Goal: Information Seeking & Learning: Find specific fact

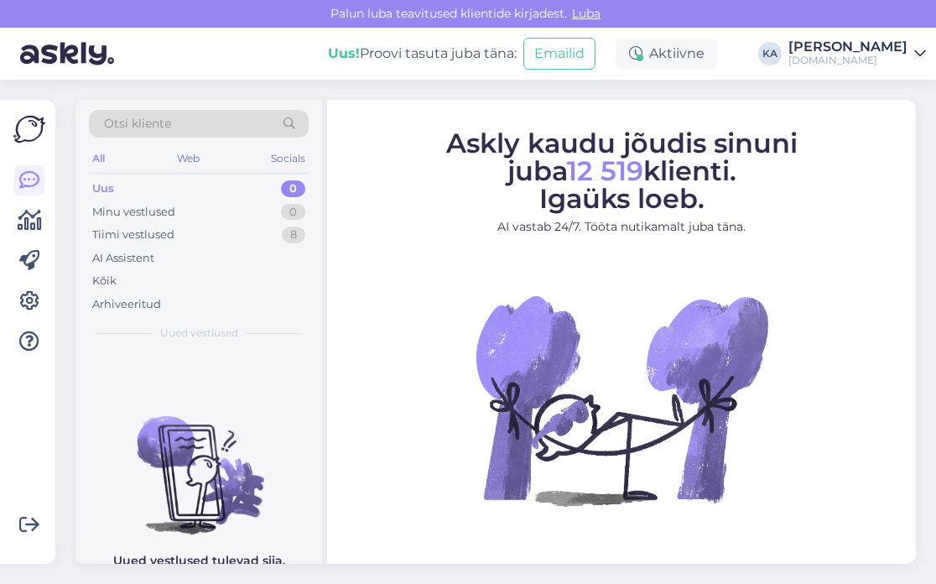
click at [157, 131] on span "Otsi kliente" at bounding box center [137, 124] width 67 height 18
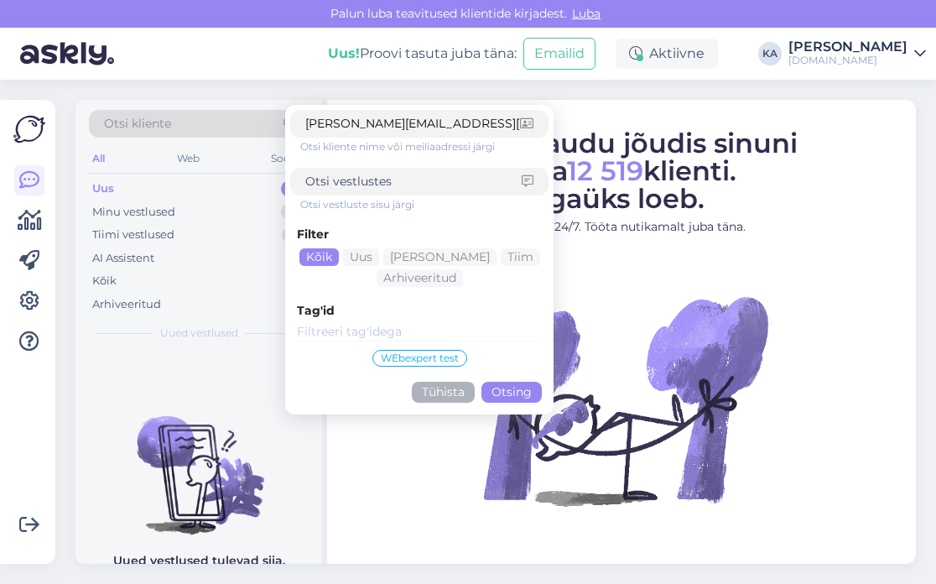
type input "[PERSON_NAME][EMAIL_ADDRESS][DOMAIN_NAME]"
click at [518, 395] on button "Otsing" at bounding box center [511, 391] width 60 height 21
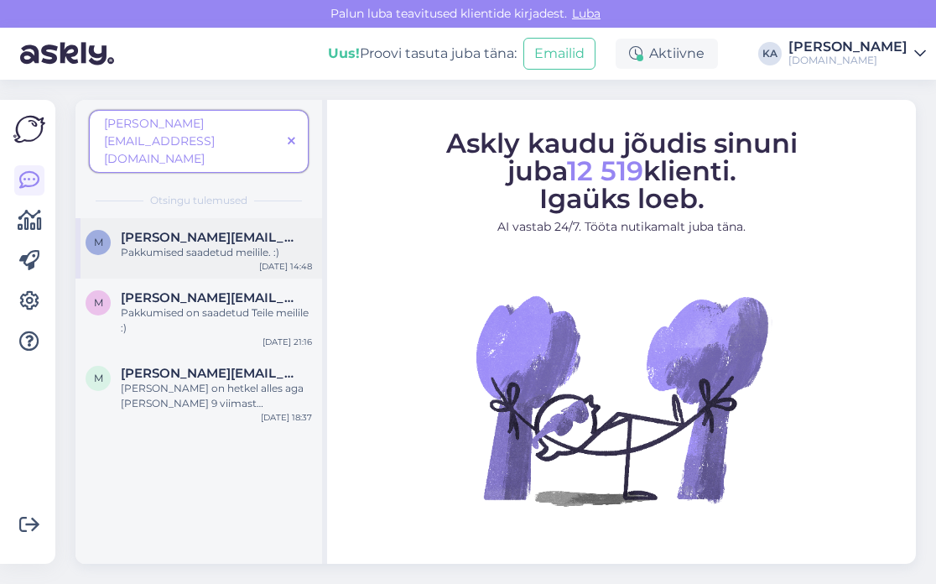
click at [192, 230] on div "m [PERSON_NAME][EMAIL_ADDRESS][DOMAIN_NAME] Pakkumised saadetud meilile. :) [DA…" at bounding box center [198, 248] width 246 height 60
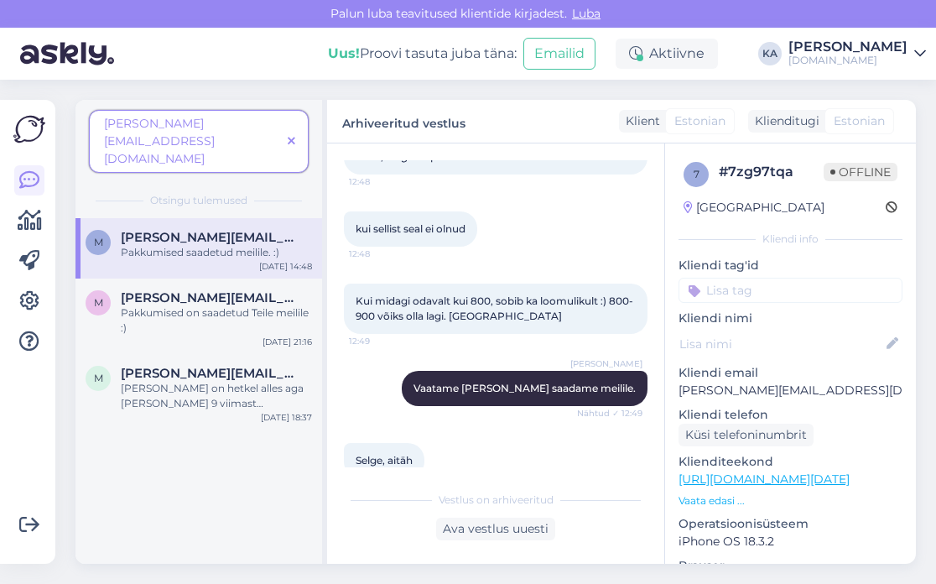
scroll to position [846, 0]
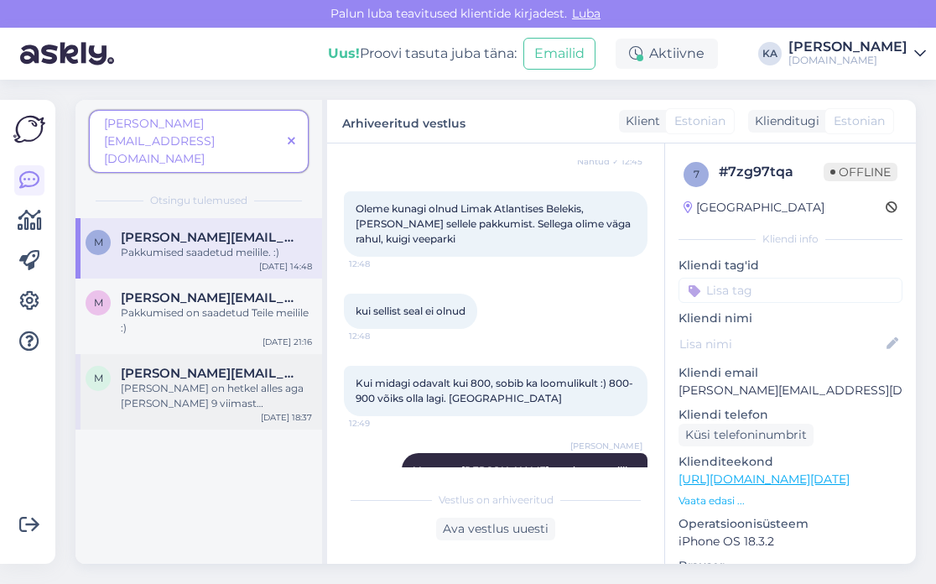
click at [226, 381] on div "[PERSON_NAME] on hetkel alles aga [PERSON_NAME] 9 viimast lennukohta, seega 11-…" at bounding box center [216, 396] width 191 height 30
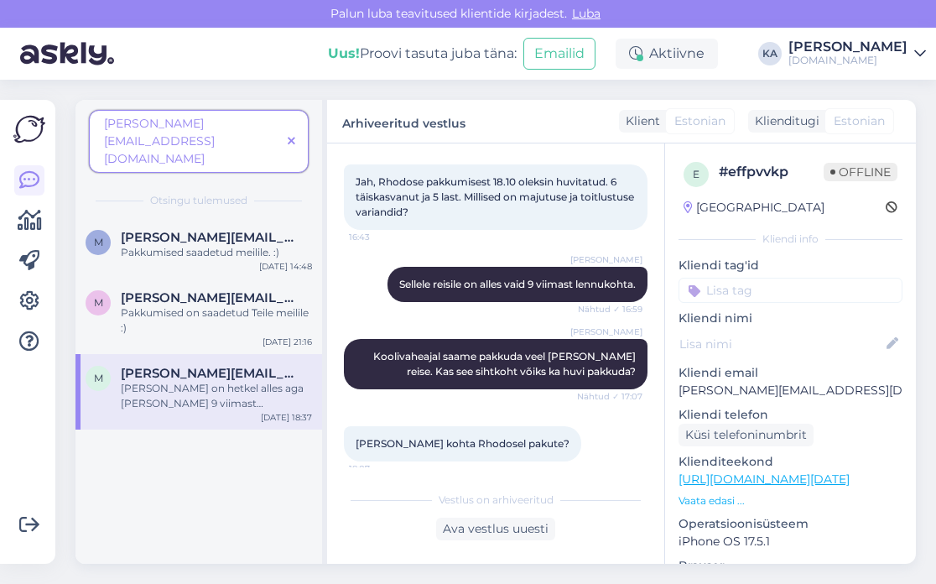
scroll to position [33, 0]
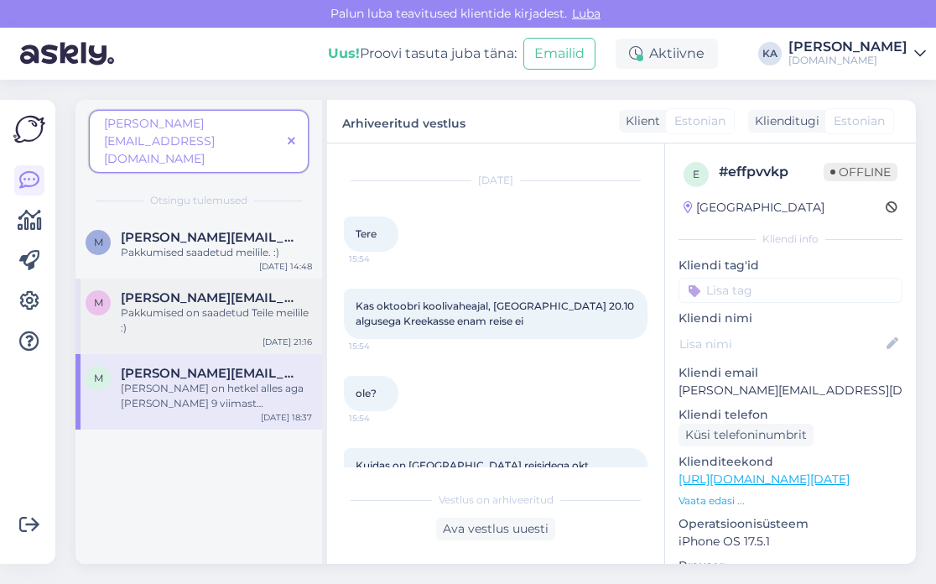
click at [179, 290] on span "[PERSON_NAME][EMAIL_ADDRESS][DOMAIN_NAME]" at bounding box center [208, 297] width 174 height 15
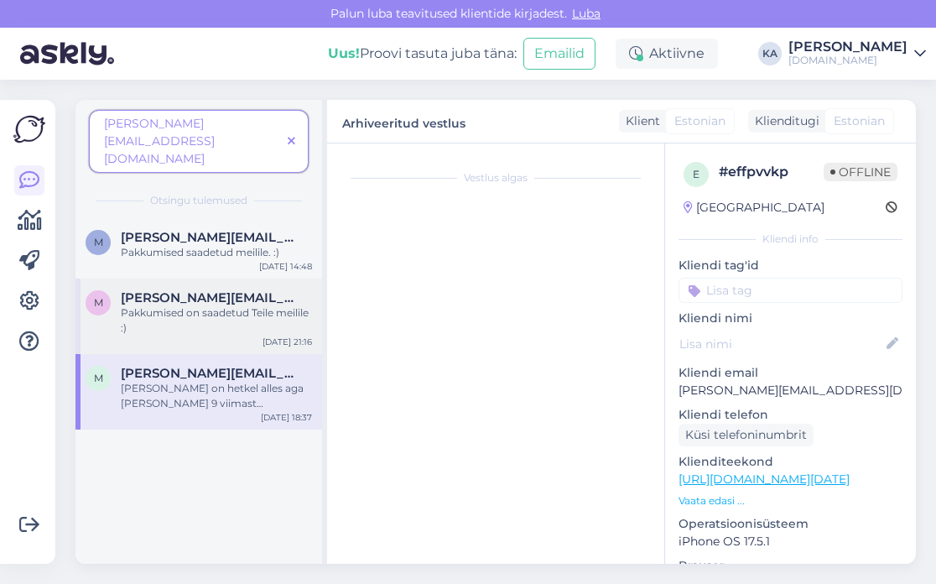
scroll to position [2790, 0]
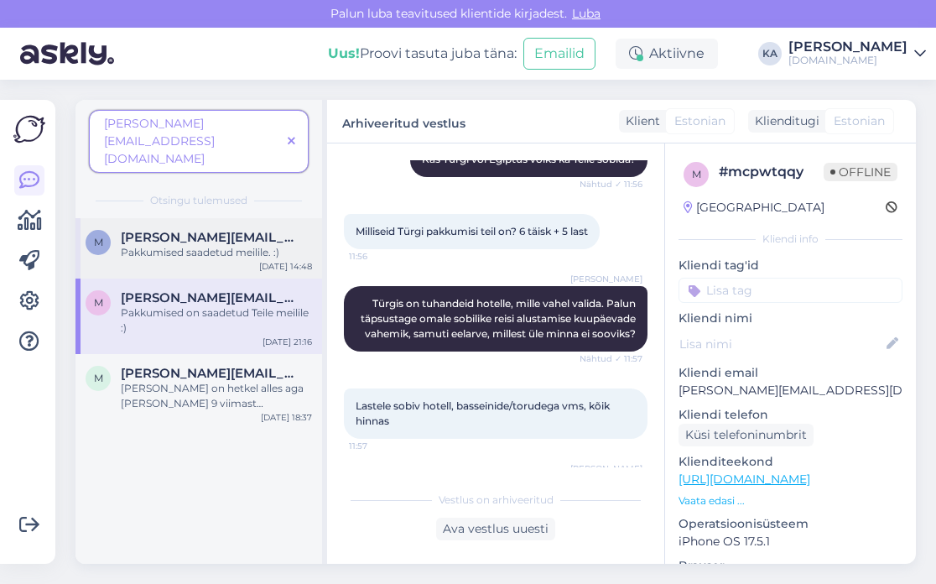
click at [167, 233] on div "m [PERSON_NAME][EMAIL_ADDRESS][DOMAIN_NAME] Pakkumised saadetud meilile. :) [DA…" at bounding box center [198, 248] width 246 height 60
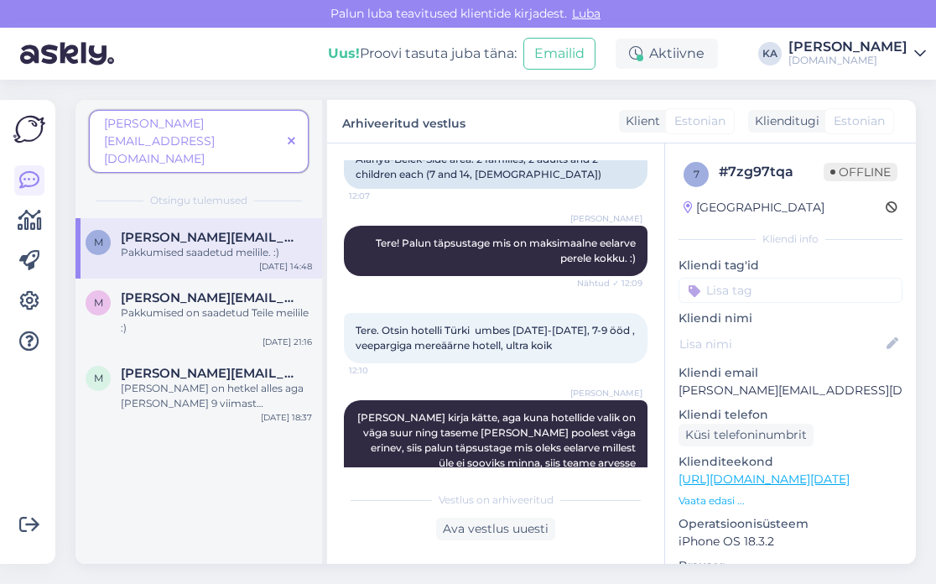
scroll to position [8, 0]
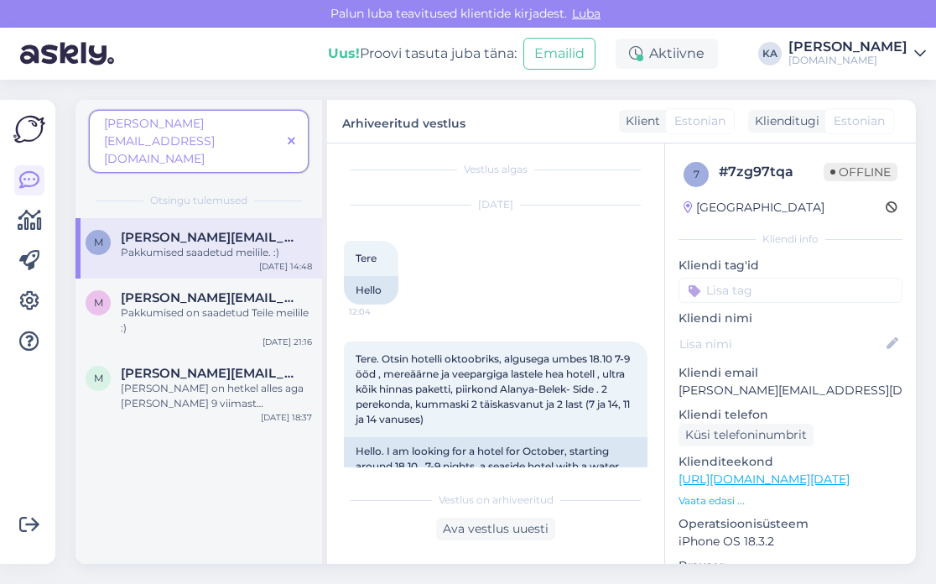
click at [291, 136] on icon at bounding box center [292, 142] width 8 height 12
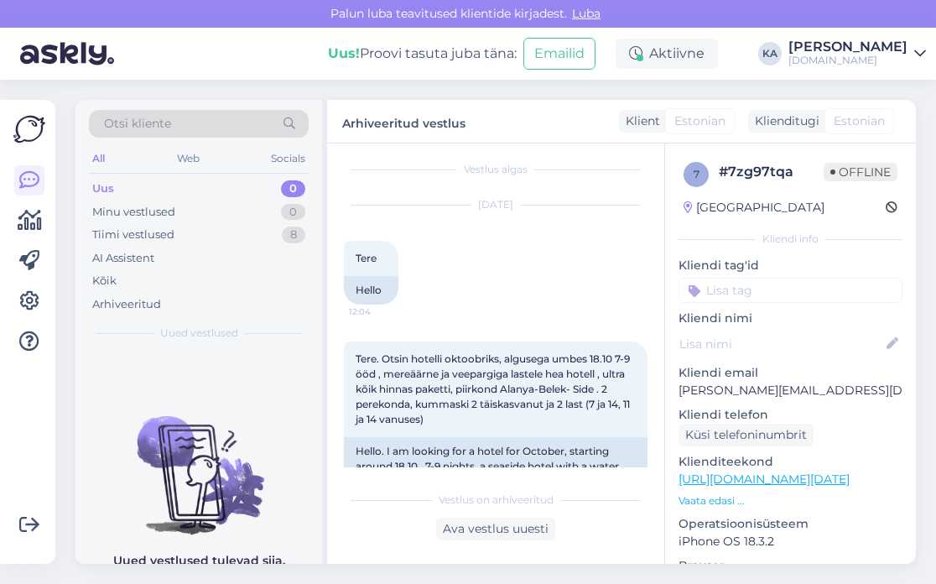
click at [245, 126] on div "Otsi kliente" at bounding box center [199, 124] width 220 height 28
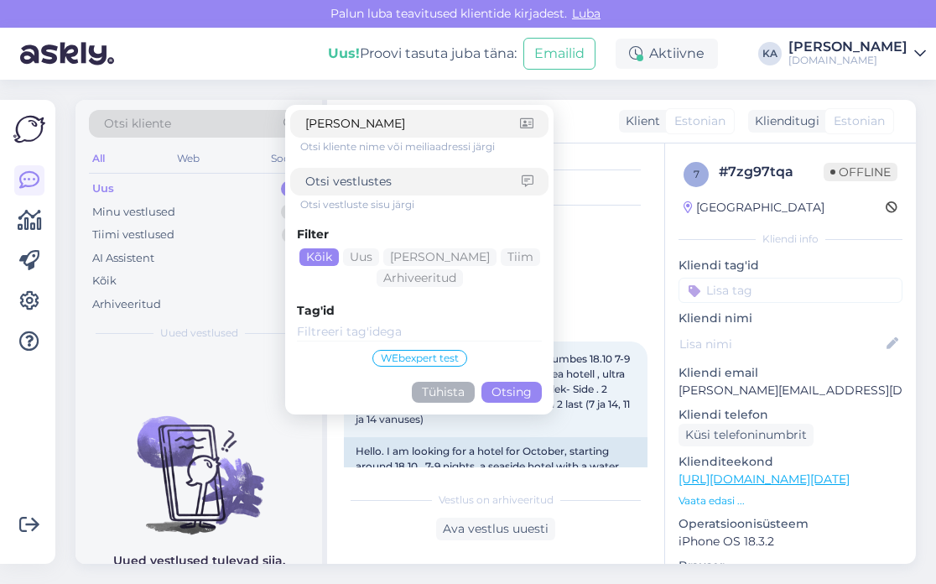
type input "[PERSON_NAME]"
click button "Otsing" at bounding box center [511, 391] width 60 height 21
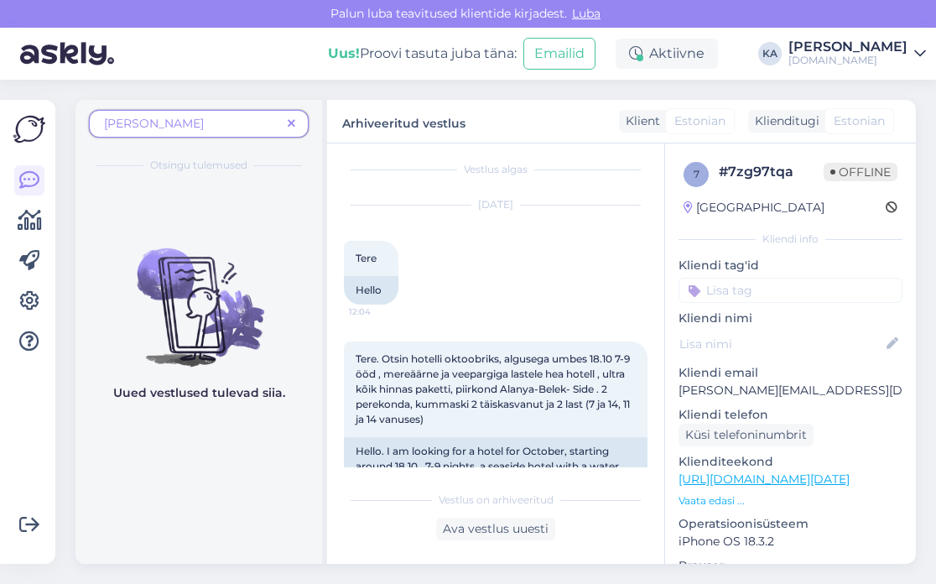
click at [245, 127] on span "[PERSON_NAME]" at bounding box center [192, 124] width 177 height 18
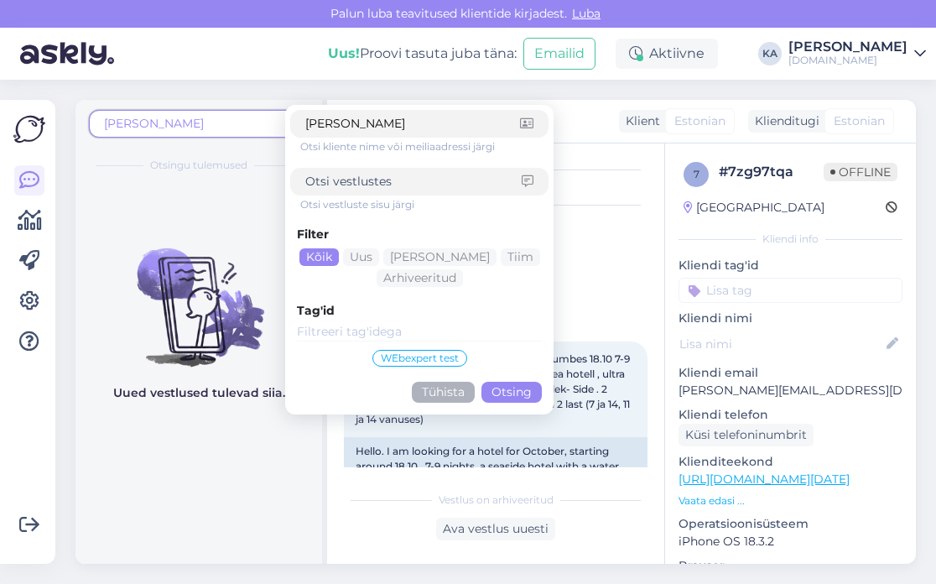
type input "[PERSON_NAME]"
click button "Otsing" at bounding box center [511, 391] width 60 height 21
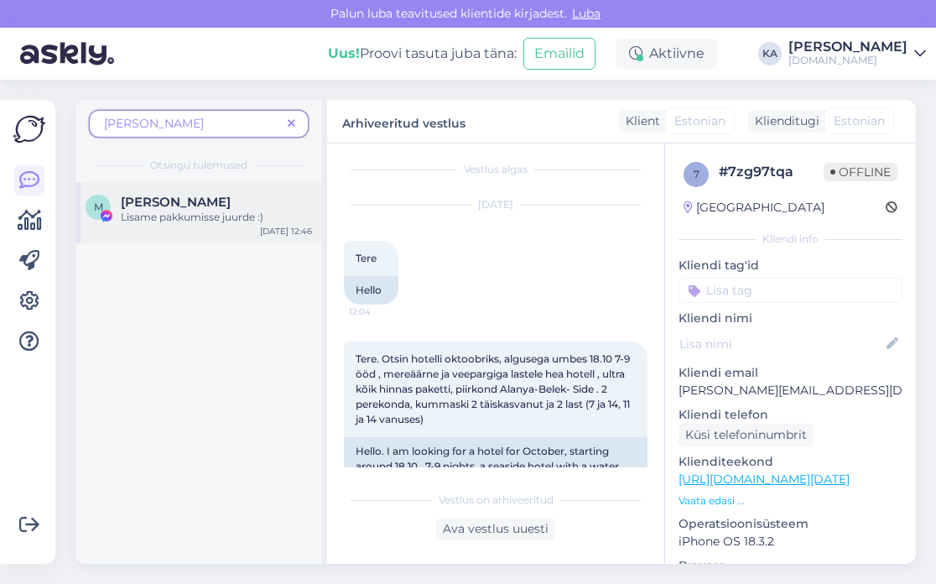
click at [178, 202] on span "[PERSON_NAME]" at bounding box center [176, 202] width 110 height 15
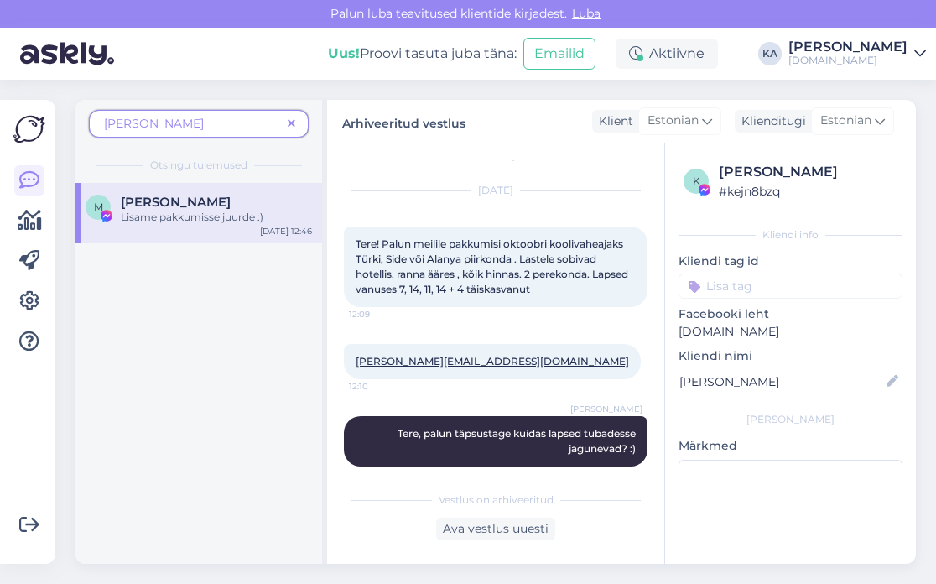
scroll to position [0, 0]
